Goal: Task Accomplishment & Management: Complete application form

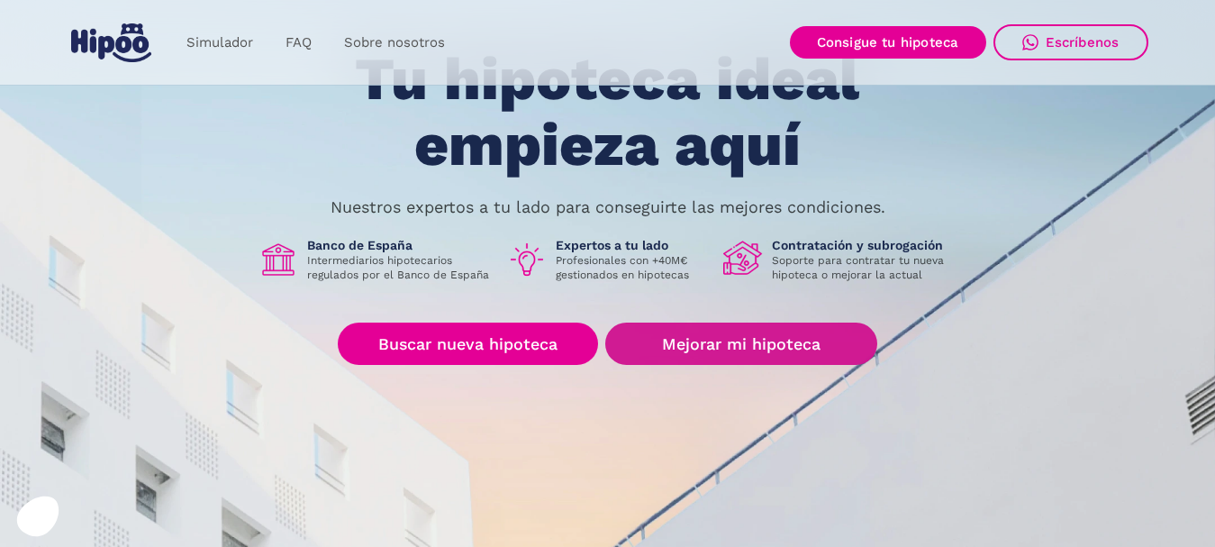
scroll to position [180, 0]
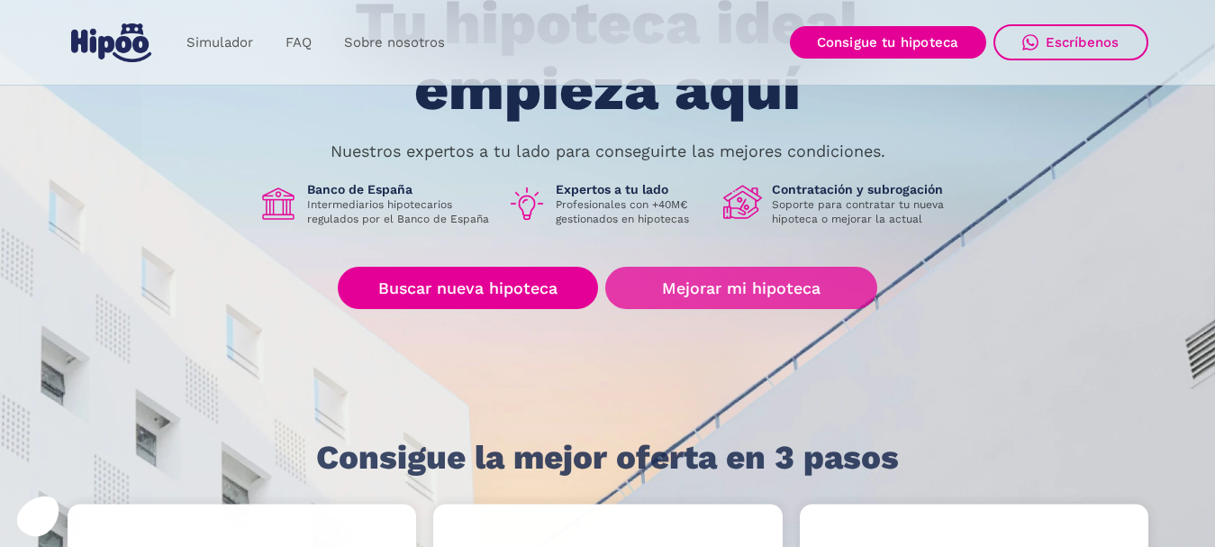
click at [773, 277] on link "Mejorar mi hipoteca" at bounding box center [740, 288] width 271 height 42
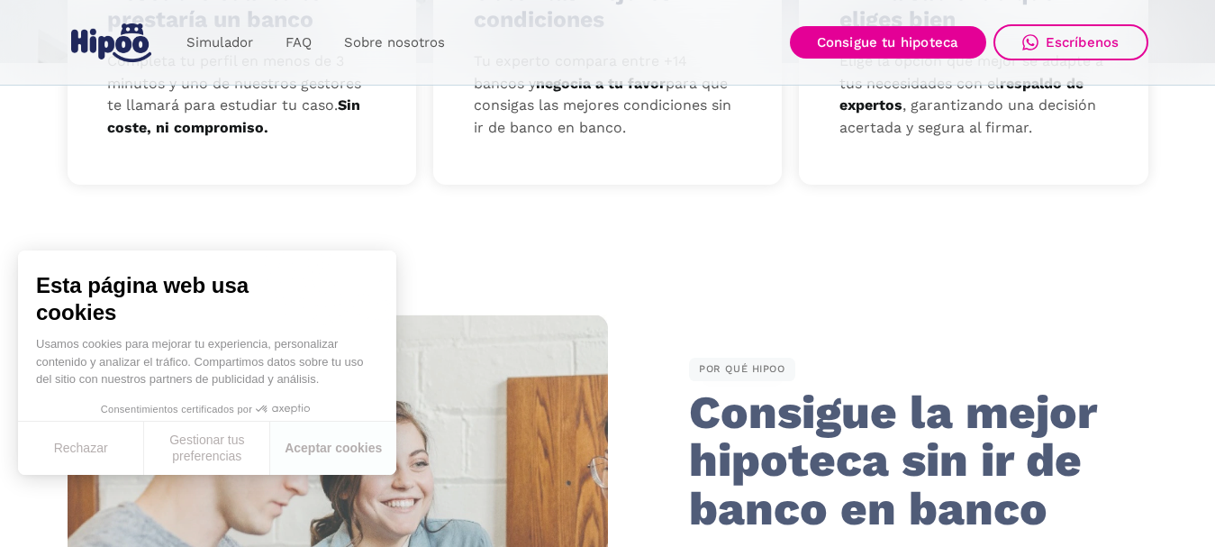
scroll to position [1171, 0]
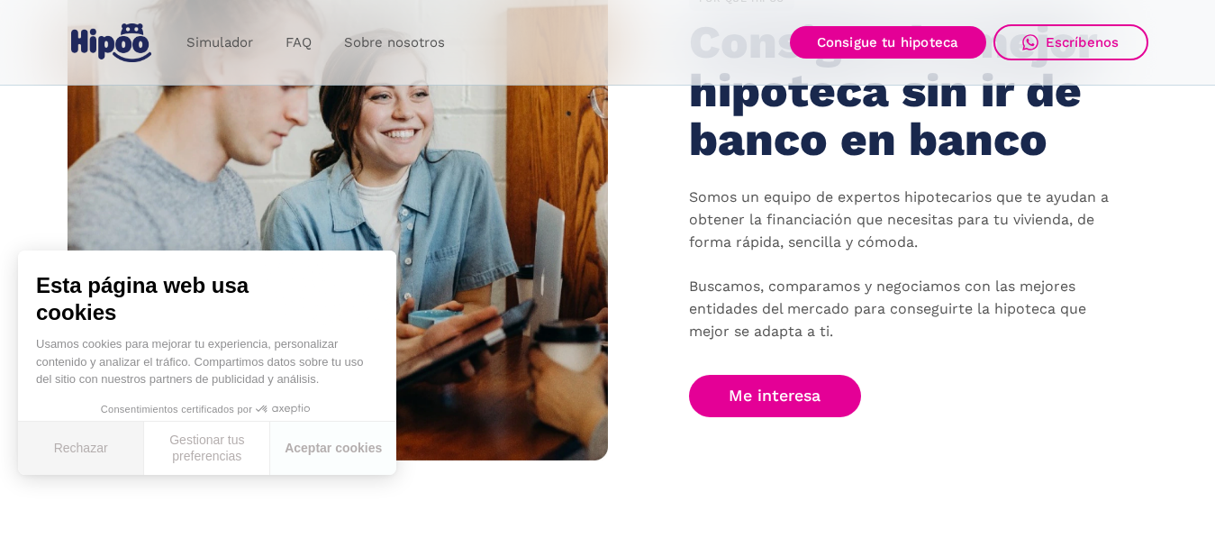
click at [72, 454] on button "Rechazar" at bounding box center [81, 447] width 126 height 53
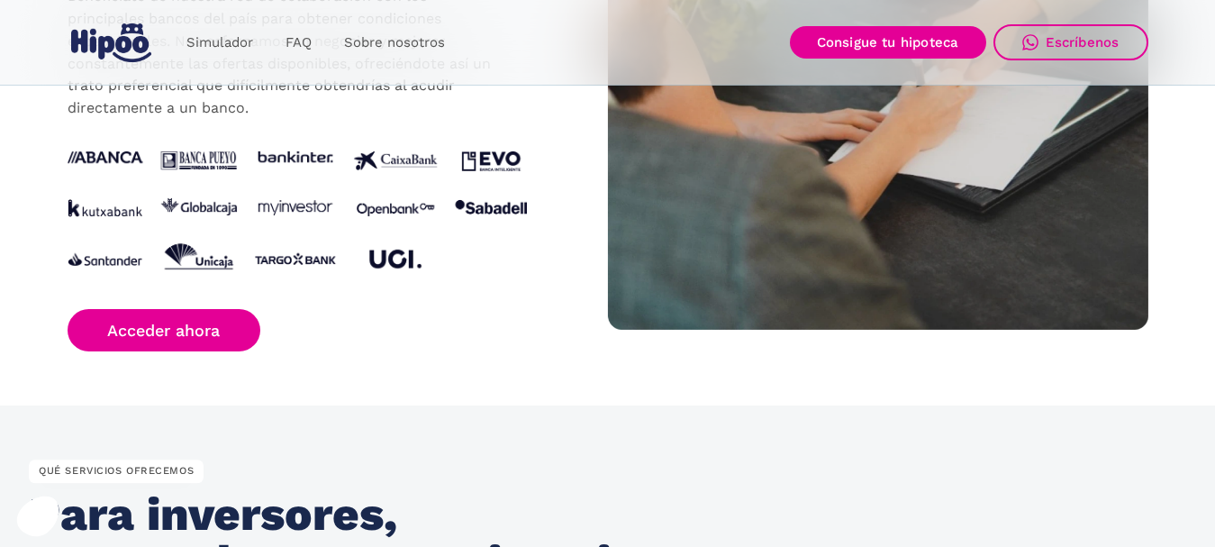
scroll to position [1801, 0]
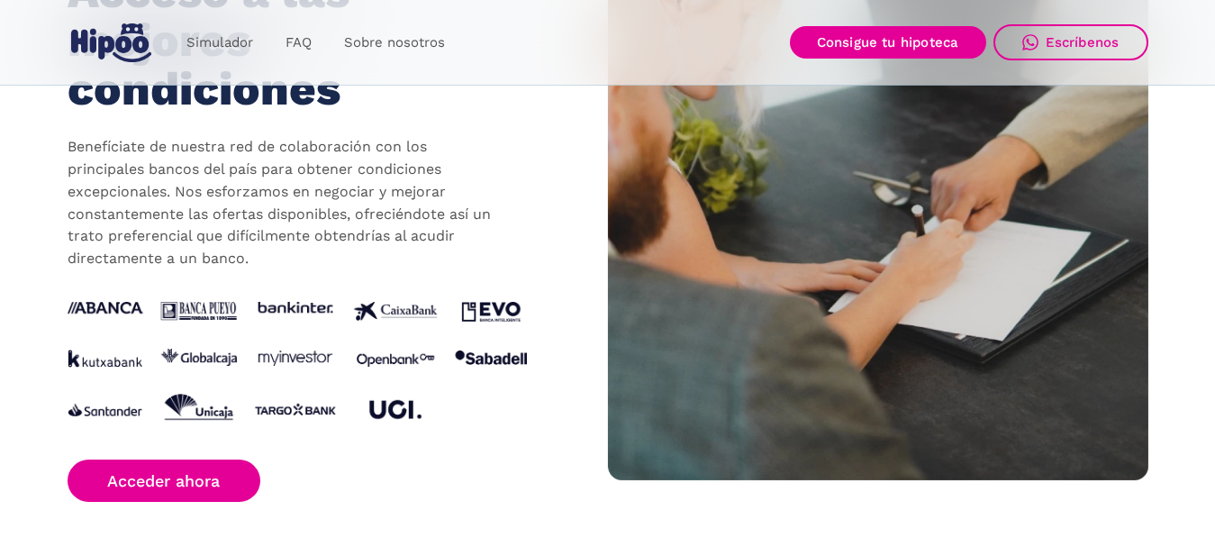
click at [306, 358] on img at bounding box center [297, 365] width 459 height 126
click at [305, 358] on img at bounding box center [297, 365] width 459 height 126
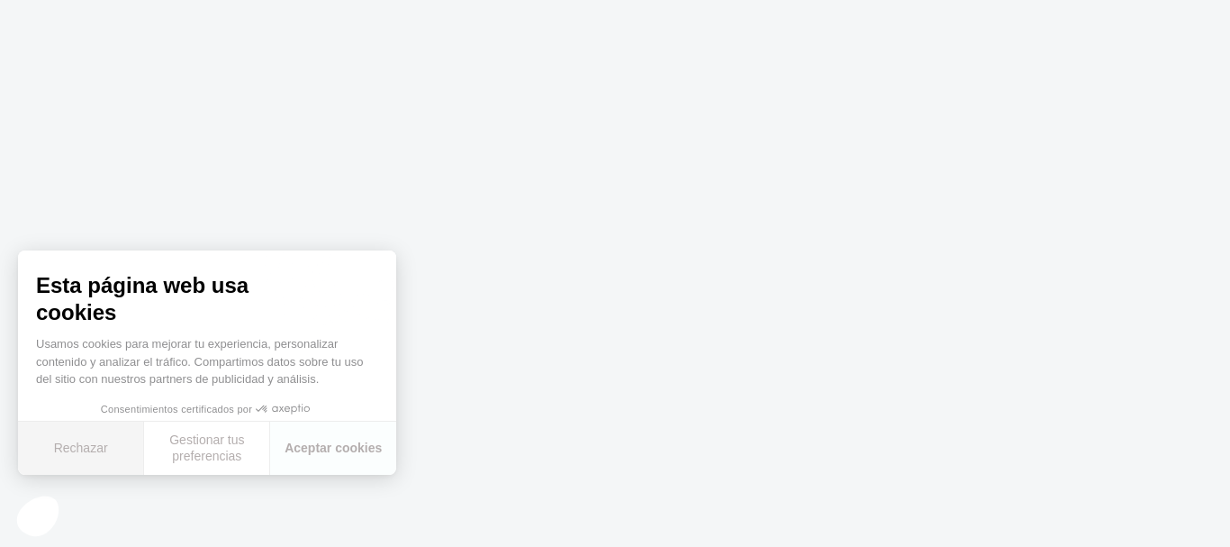
click at [80, 445] on button "Rechazar" at bounding box center [81, 447] width 126 height 53
